Goal: Navigation & Orientation: Understand site structure

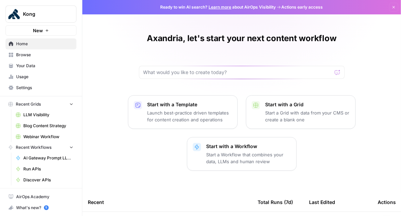
click at [37, 117] on span "LLM Visibility" at bounding box center [48, 115] width 50 height 6
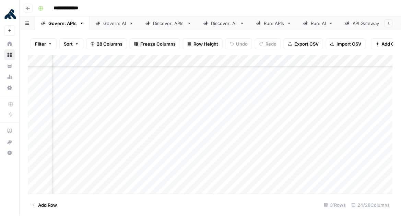
scroll to position [192, 296]
click at [274, 27] on link "Run: APIs" at bounding box center [274, 23] width 47 height 14
click at [319, 24] on div "Run: AI" at bounding box center [318, 23] width 15 height 7
click at [353, 24] on div "API Gateway" at bounding box center [366, 23] width 27 height 7
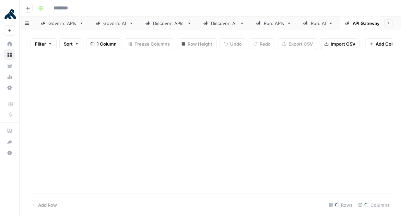
type input "**********"
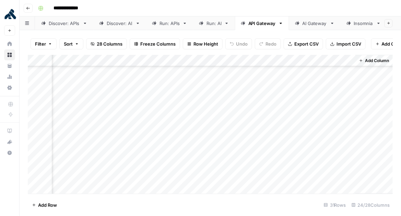
scroll to position [0, 109]
click at [314, 25] on div "AI Gateway" at bounding box center [310, 23] width 25 height 7
click at [336, 76] on div "Add Column" at bounding box center [211, 124] width 366 height 139
drag, startPoint x: 354, startPoint y: 60, endPoint x: 408, endPoint y: 65, distance: 54.8
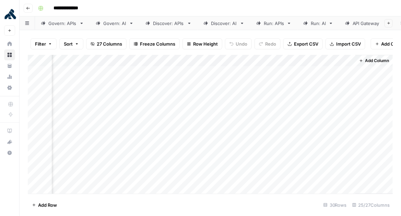
click at [401, 65] on html "**********" at bounding box center [200, 108] width 401 height 216
drag, startPoint x: 354, startPoint y: 58, endPoint x: 385, endPoint y: 62, distance: 31.8
click at [386, 62] on div "Add Column" at bounding box center [211, 124] width 366 height 139
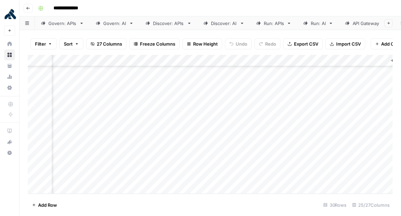
click at [366, 165] on div "Add Column" at bounding box center [211, 124] width 366 height 139
click at [368, 130] on div "Add Column" at bounding box center [211, 124] width 366 height 139
click at [374, 81] on div "Add Column" at bounding box center [211, 124] width 366 height 139
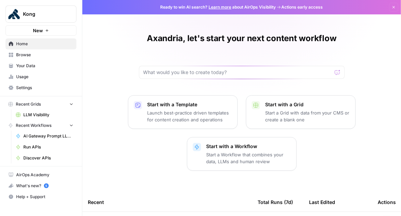
click at [37, 56] on span "Browse" at bounding box center [44, 55] width 57 height 6
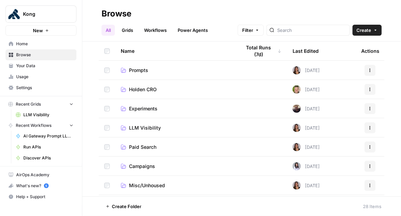
click at [39, 66] on span "Your Data" at bounding box center [44, 66] width 57 height 6
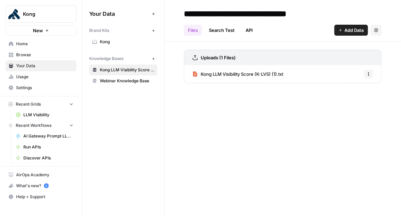
click at [40, 79] on span "Usage" at bounding box center [44, 77] width 57 height 6
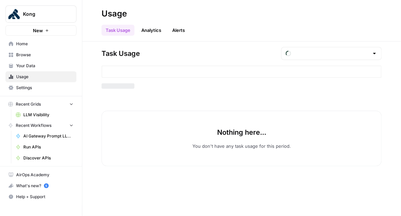
type input "August Tasks"
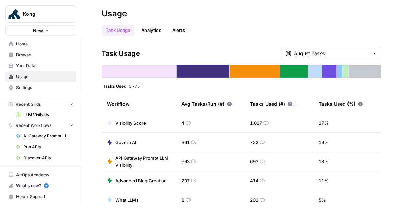
click at [40, 85] on span "Settings" at bounding box center [44, 88] width 57 height 6
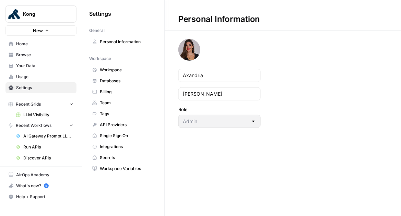
click at [71, 102] on icon "button" at bounding box center [71, 104] width 5 height 5
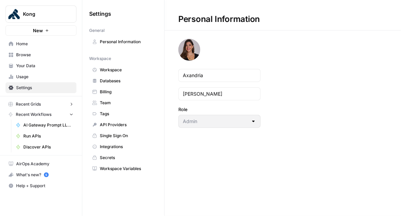
click at [74, 114] on button "Recent Workflows" at bounding box center [40, 114] width 71 height 10
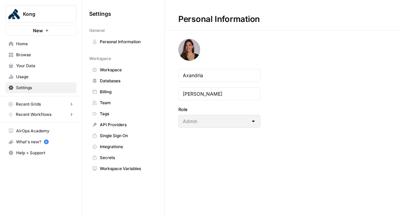
click at [37, 46] on span "Home" at bounding box center [44, 44] width 57 height 6
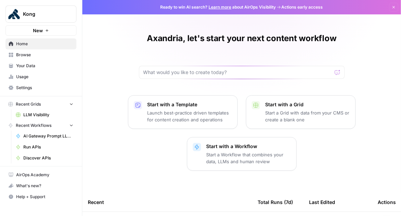
click at [44, 67] on span "Your Data" at bounding box center [44, 66] width 57 height 6
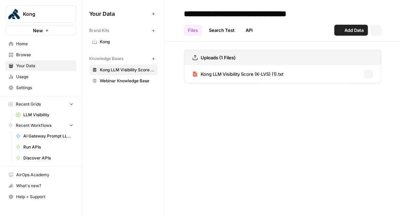
drag, startPoint x: 42, startPoint y: 78, endPoint x: 45, endPoint y: 80, distance: 3.5
click at [42, 78] on span "Usage" at bounding box center [44, 77] width 57 height 6
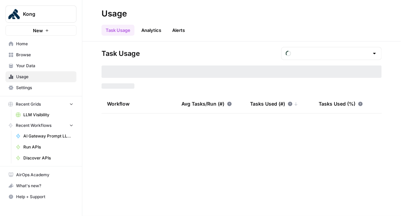
type input "August Tasks"
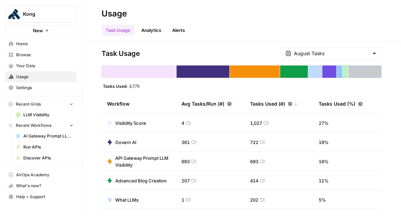
click at [371, 55] on div "August Tasks" at bounding box center [331, 53] width 101 height 13
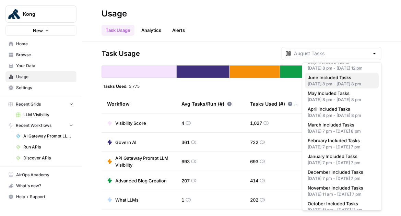
scroll to position [57, 0]
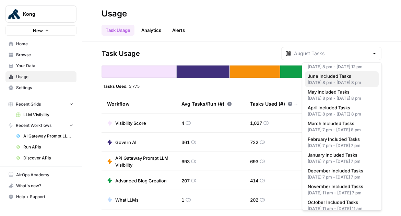
click at [347, 86] on div "May 31, 2025 8 pm - Jun 30, 2025 8 pm" at bounding box center [342, 83] width 68 height 6
type input "June Included Tasks"
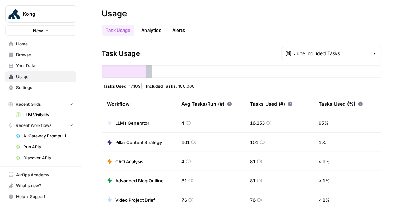
click at [375, 54] on div at bounding box center [374, 53] width 5 height 7
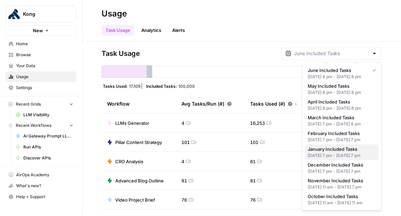
scroll to position [117, 0]
click at [361, 146] on span "January Included Tasks" at bounding box center [341, 149] width 66 height 7
type input "January Included Tasks"
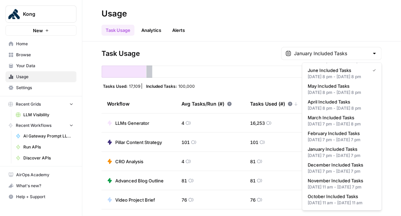
scroll to position [0, 0]
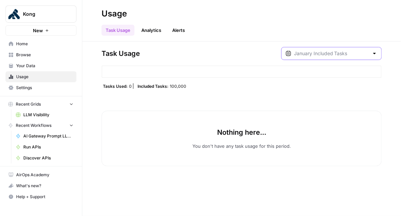
click at [360, 51] on input "text" at bounding box center [331, 53] width 75 height 7
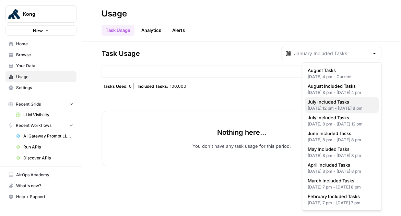
click at [344, 105] on span "July Included Tasks" at bounding box center [341, 102] width 66 height 7
type input "July Included Tasks"
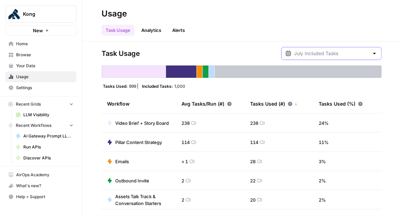
click at [363, 53] on input "text" at bounding box center [331, 53] width 75 height 7
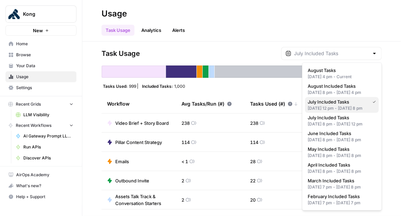
click at [343, 112] on div "Jul 23, 2025 12 pm - Jul 31, 2025 8 pm" at bounding box center [342, 108] width 68 height 6
type input "July Included Tasks"
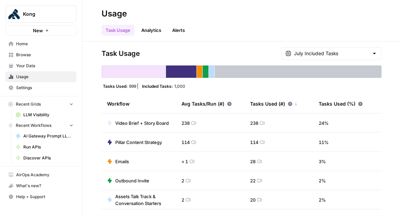
click at [373, 57] on div at bounding box center [374, 53] width 5 height 7
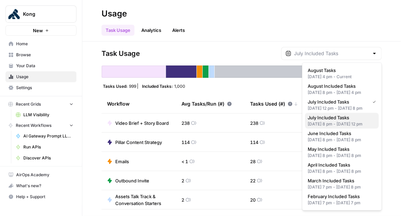
click at [339, 121] on span "July Included Tasks" at bounding box center [341, 117] width 66 height 7
type input "July Included Tasks"
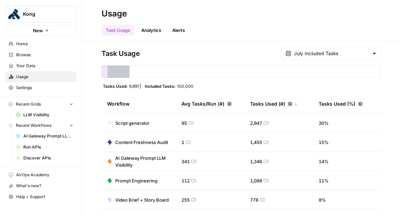
click at [154, 28] on link "Analytics" at bounding box center [151, 30] width 28 height 11
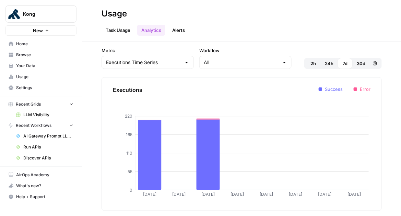
click at [363, 64] on span "30d" at bounding box center [361, 63] width 9 height 7
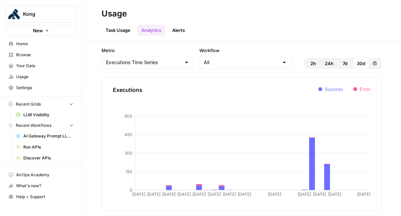
click at [167, 67] on div "Executions Time Series" at bounding box center [148, 62] width 92 height 13
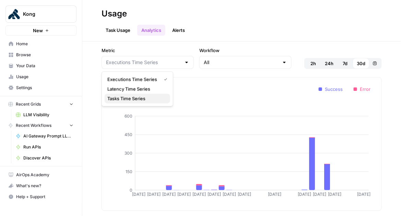
click at [149, 98] on span "Tasks Time Series" at bounding box center [135, 98] width 57 height 7
type input "Tasks Time Series"
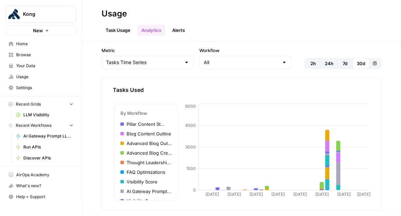
click at [117, 29] on link "Task Usage" at bounding box center [118, 30] width 33 height 11
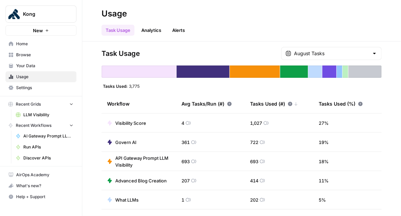
click at [43, 46] on span "Home" at bounding box center [44, 44] width 57 height 6
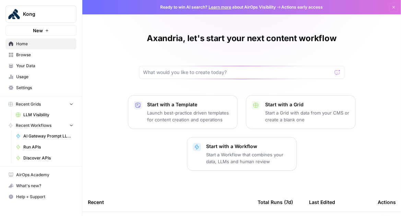
click at [39, 54] on span "Browse" at bounding box center [44, 55] width 57 height 6
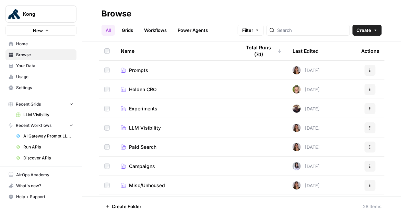
click at [36, 66] on span "Your Data" at bounding box center [44, 66] width 57 height 6
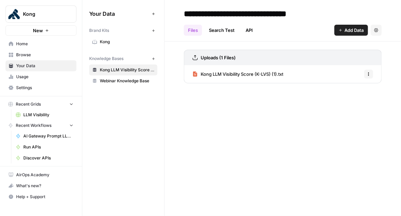
click at [38, 79] on span "Usage" at bounding box center [44, 77] width 57 height 6
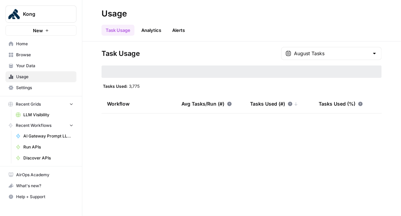
click at [40, 88] on span "Settings" at bounding box center [44, 88] width 57 height 6
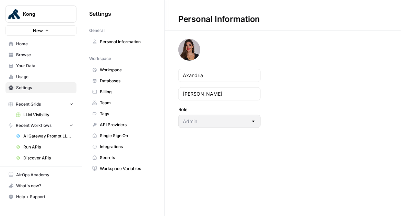
click at [121, 86] on link "Billing" at bounding box center [123, 91] width 68 height 11
